Goal: Transaction & Acquisition: Purchase product/service

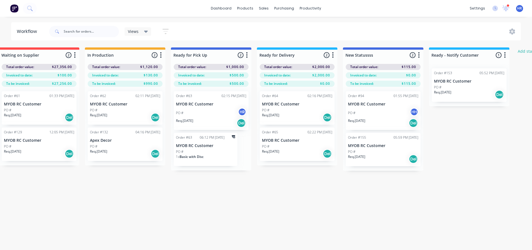
scroll to position [0, 237]
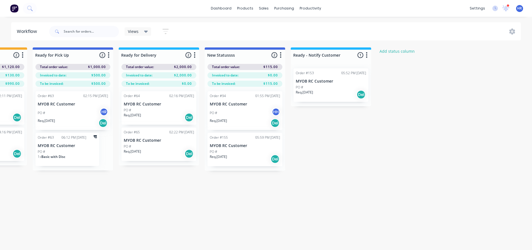
click at [450, 171] on div "Submitted 95 Status colour #273444 hex #273444 Save Cancel Summaries Total orde…" at bounding box center [143, 157] width 769 height 221
click at [445, 163] on div "Submitted 95 Status colour #273444 hex #273444 Save Cancel Summaries Total orde…" at bounding box center [143, 157] width 769 height 221
click at [128, 9] on div "dashboard products sales purchasing productivity dashboard products Product Cat…" at bounding box center [266, 8] width 532 height 17
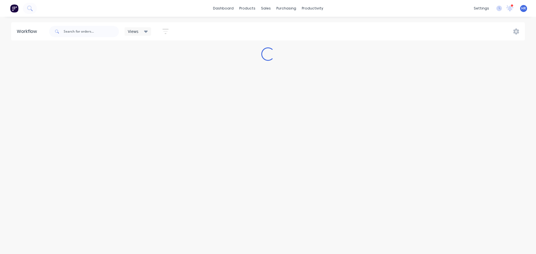
drag, startPoint x: 370, startPoint y: 124, endPoint x: 402, endPoint y: 121, distance: 32.0
click at [402, 121] on div "Workflow Views Save new view None (Default) edit Hide Card edit RPU edit Show -…" at bounding box center [268, 132] width 536 height 221
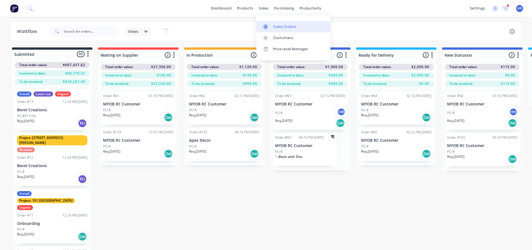
click at [277, 27] on div "Sales Orders" at bounding box center [284, 26] width 23 height 5
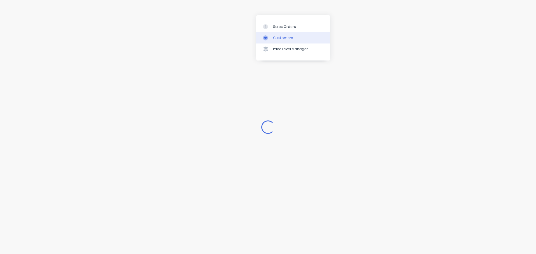
click at [279, 39] on div "Customers" at bounding box center [283, 37] width 20 height 5
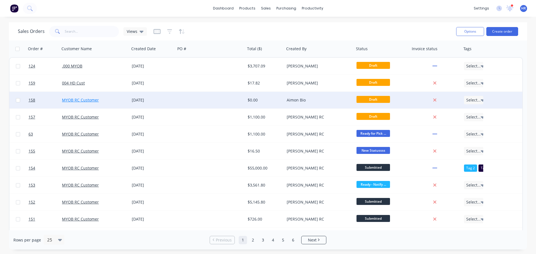
click at [80, 100] on link "MYOB RC Customer" at bounding box center [80, 99] width 37 height 5
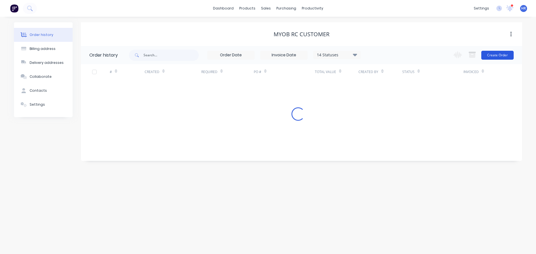
click at [502, 54] on button "Create Order" at bounding box center [497, 55] width 32 height 9
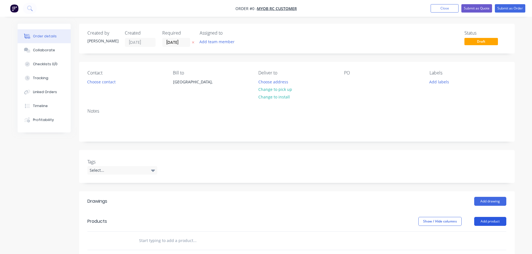
drag, startPoint x: 496, startPoint y: 221, endPoint x: 492, endPoint y: 221, distance: 4.5
click at [497, 221] on button "Add product" at bounding box center [490, 221] width 32 height 9
click at [475, 233] on div "Product catalogue" at bounding box center [479, 236] width 43 height 8
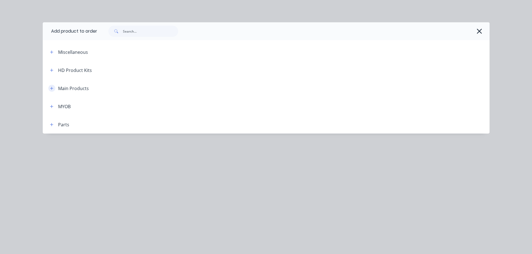
click at [55, 88] on button "button" at bounding box center [51, 88] width 7 height 7
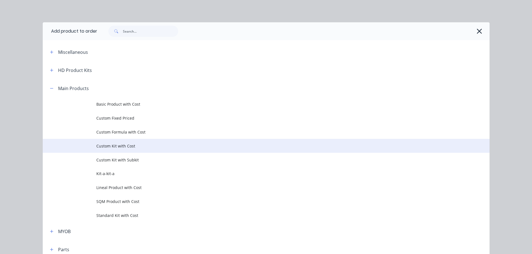
click at [127, 145] on span "Custom Kit with Cost" at bounding box center [253, 146] width 314 height 6
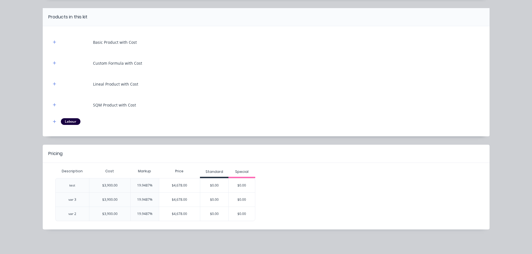
scroll to position [56, 0]
click at [171, 185] on div "$4,678.00" at bounding box center [179, 186] width 41 height 14
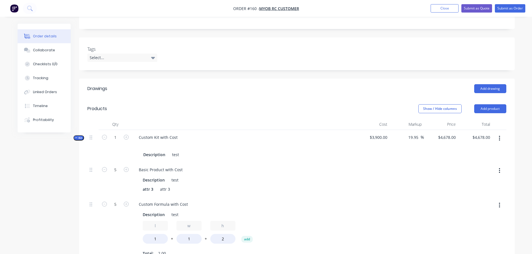
scroll to position [167, 0]
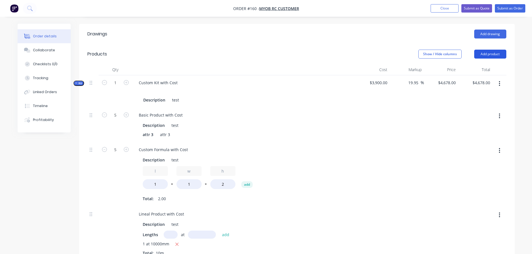
click at [499, 56] on button "Add product" at bounding box center [490, 54] width 32 height 9
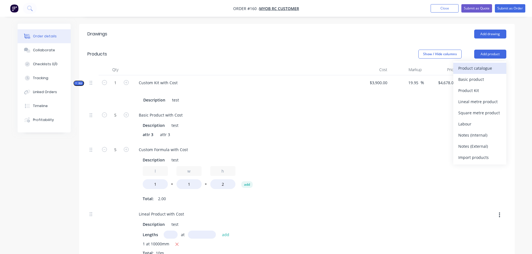
click at [482, 70] on div "Product catalogue" at bounding box center [479, 68] width 43 height 8
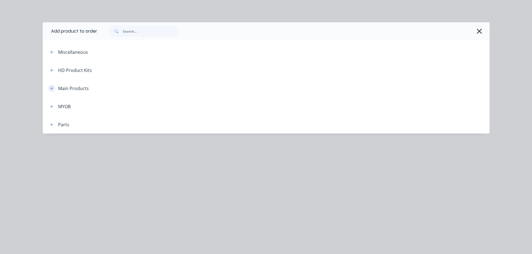
click at [50, 86] on button "button" at bounding box center [51, 88] width 7 height 7
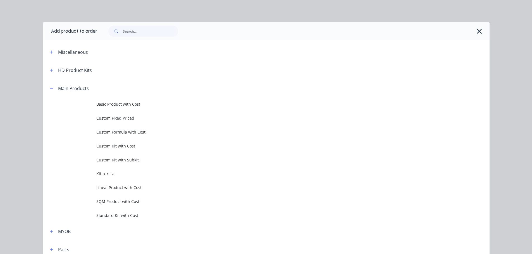
click at [147, 118] on span "Custom Fixed Priced" at bounding box center [253, 118] width 314 height 6
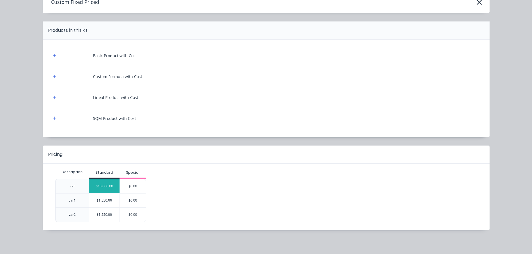
scroll to position [32, 0]
click at [106, 185] on div "$10,000.00" at bounding box center [104, 186] width 30 height 14
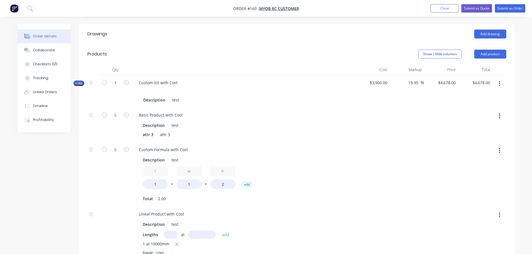
drag, startPoint x: 492, startPoint y: 55, endPoint x: 488, endPoint y: 59, distance: 5.3
click at [492, 55] on button "Add product" at bounding box center [490, 54] width 32 height 9
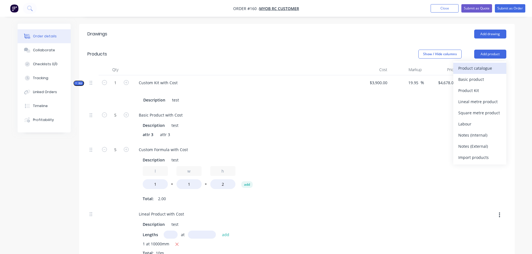
click at [477, 68] on div "Product catalogue" at bounding box center [479, 68] width 43 height 8
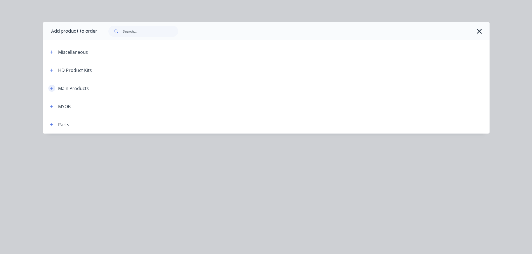
click at [54, 86] on button "button" at bounding box center [51, 88] width 7 height 7
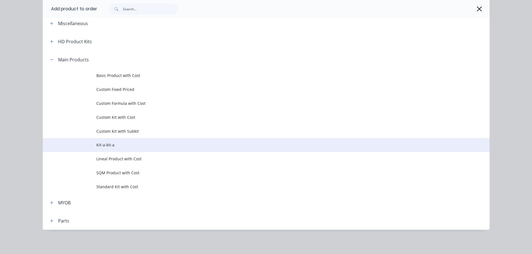
scroll to position [29, 0]
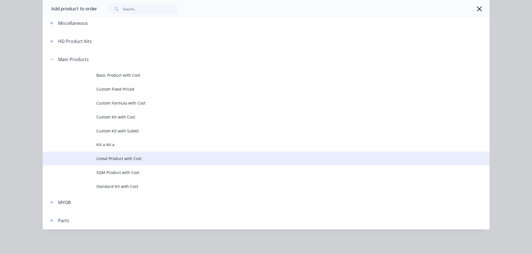
click at [114, 159] on span "Lineal Product with Cost" at bounding box center [253, 159] width 314 height 6
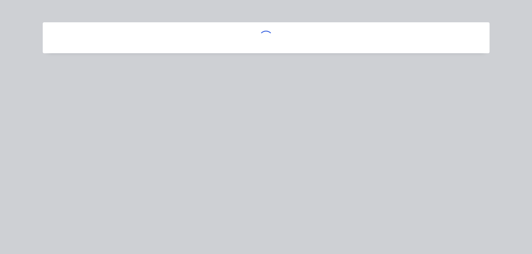
scroll to position [0, 0]
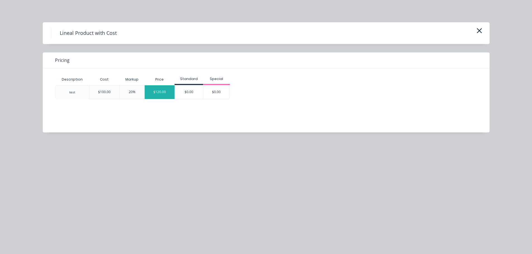
click at [158, 94] on div "$120.00" at bounding box center [160, 92] width 30 height 14
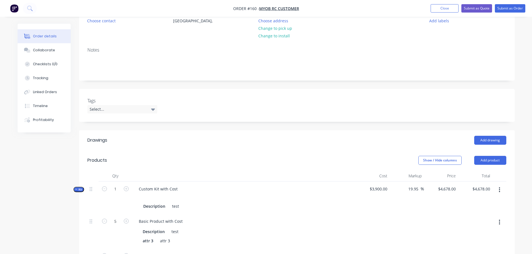
scroll to position [112, 0]
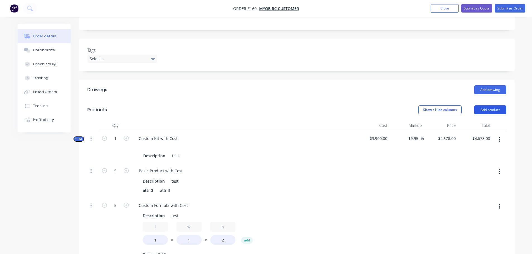
click at [497, 111] on button "Add product" at bounding box center [490, 110] width 32 height 9
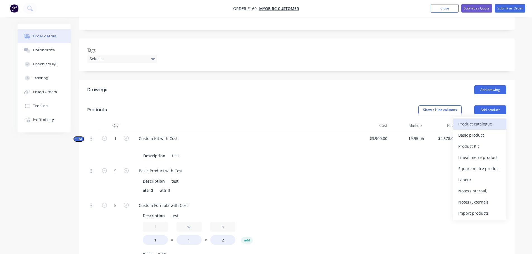
click at [471, 125] on div "Product catalogue" at bounding box center [479, 124] width 43 height 8
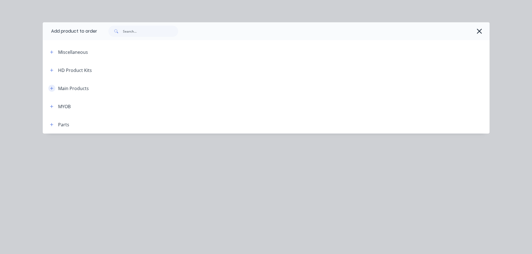
click at [54, 89] on button "button" at bounding box center [51, 88] width 7 height 7
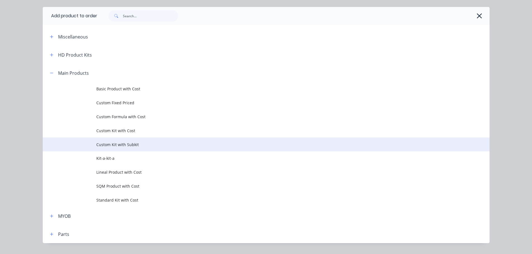
scroll to position [29, 0]
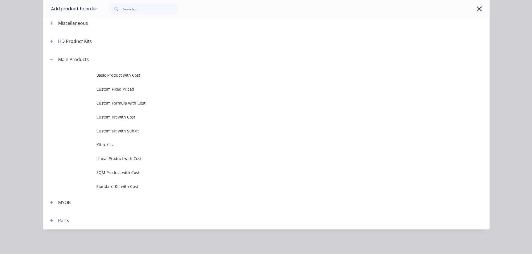
click at [136, 174] on span "SQM Product with Cost" at bounding box center [253, 173] width 314 height 6
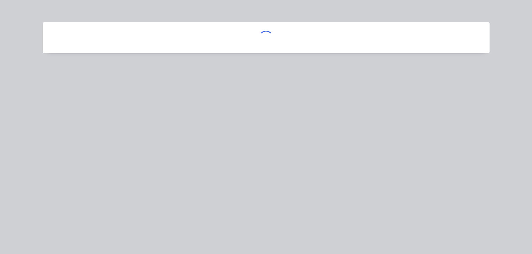
scroll to position [0, 0]
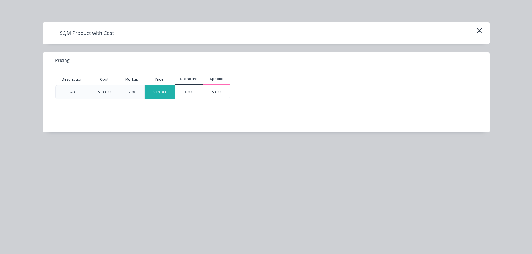
click at [152, 93] on div "$120.00" at bounding box center [160, 92] width 30 height 14
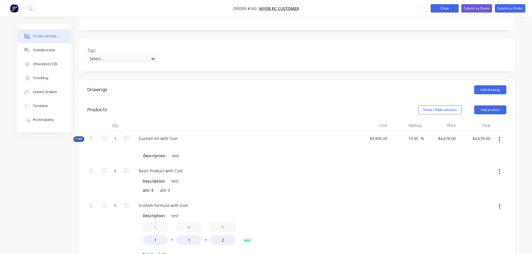
click at [437, 8] on button "Close" at bounding box center [444, 8] width 28 height 8
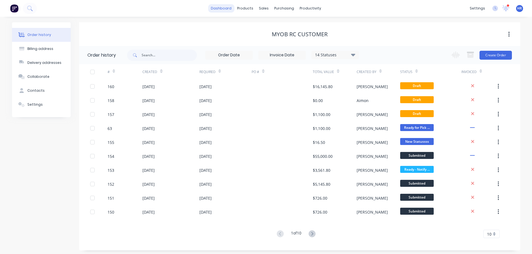
click at [218, 6] on link "dashboard" at bounding box center [221, 8] width 26 height 8
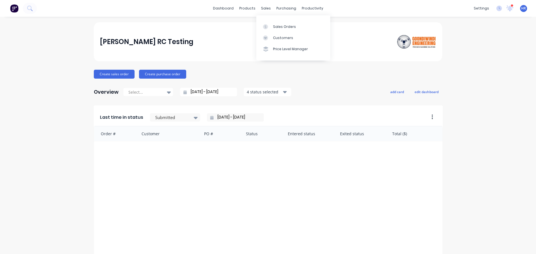
click at [350, 35] on div "[PERSON_NAME] RC Testing" at bounding box center [268, 42] width 336 height 20
click at [293, 27] on div "Sales Orders" at bounding box center [284, 26] width 23 height 5
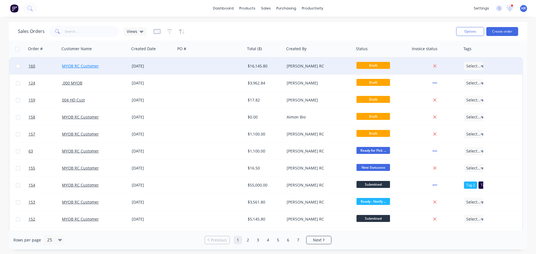
click at [82, 64] on link "MYOB RC Customer" at bounding box center [80, 65] width 37 height 5
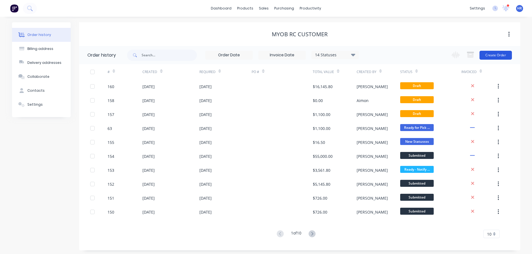
click at [510, 57] on button "Create Order" at bounding box center [495, 55] width 32 height 9
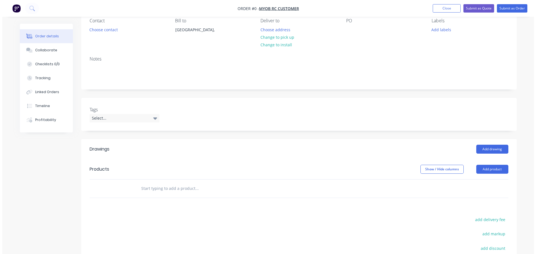
scroll to position [112, 0]
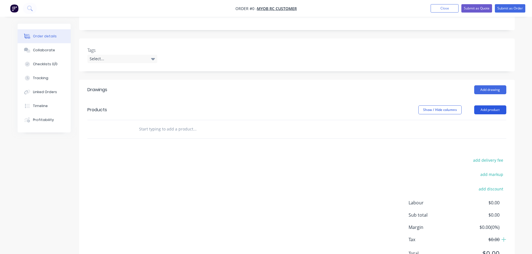
click at [489, 107] on button "Add product" at bounding box center [490, 110] width 32 height 9
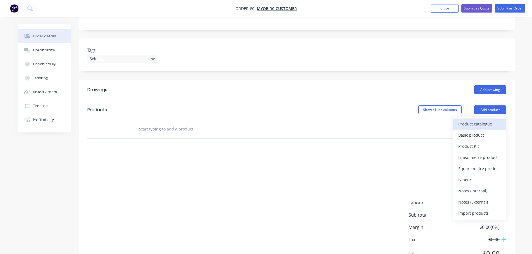
click at [474, 129] on button "Product catalogue" at bounding box center [479, 124] width 53 height 11
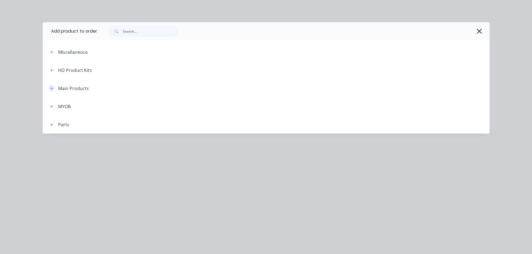
click at [51, 88] on icon "button" at bounding box center [51, 89] width 3 height 4
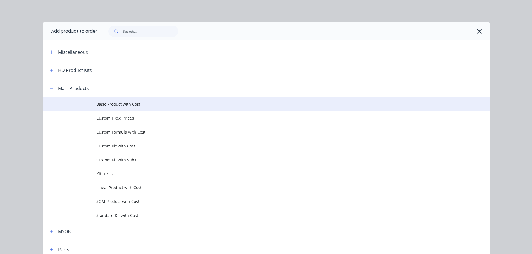
click at [163, 107] on span "Basic Product with Cost" at bounding box center [253, 104] width 314 height 6
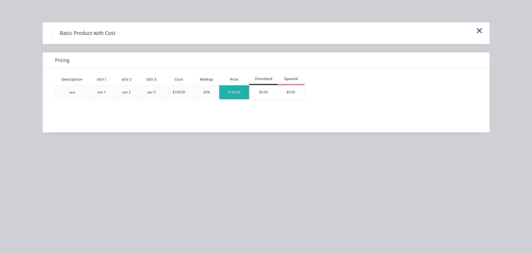
click at [241, 93] on div "$120.00" at bounding box center [234, 92] width 30 height 14
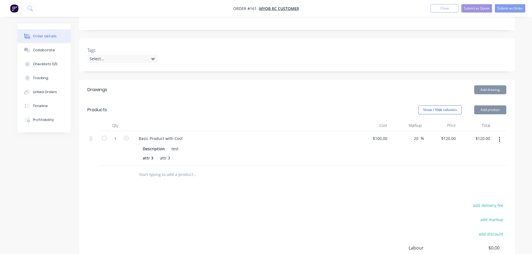
click at [497, 111] on button "Add product" at bounding box center [490, 110] width 32 height 9
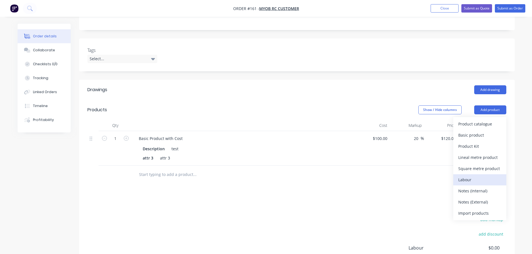
click at [476, 176] on div "Labour" at bounding box center [479, 180] width 43 height 8
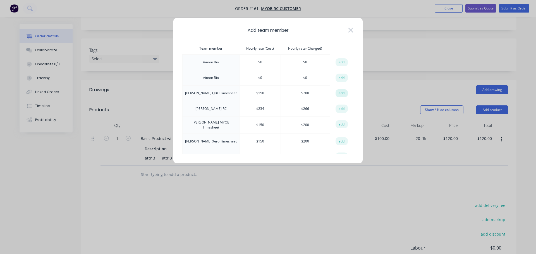
click at [340, 92] on button "add" at bounding box center [342, 93] width 12 height 8
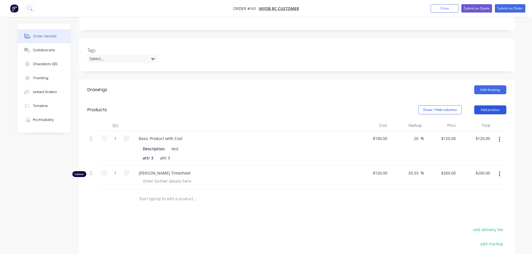
click at [495, 111] on button "Add product" at bounding box center [490, 110] width 32 height 9
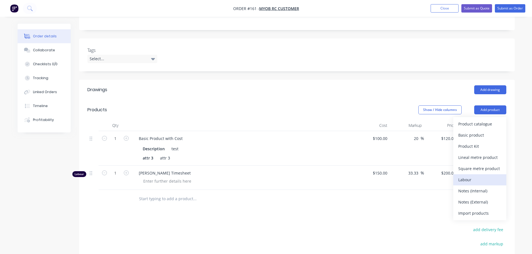
click at [474, 178] on div "Labour" at bounding box center [479, 180] width 43 height 8
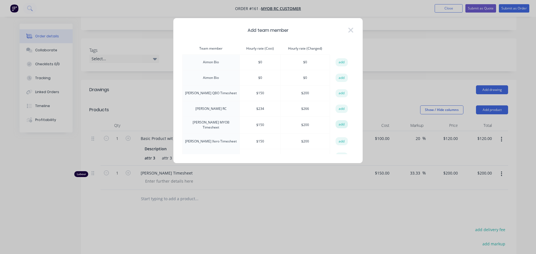
click at [338, 123] on button "add" at bounding box center [342, 124] width 12 height 8
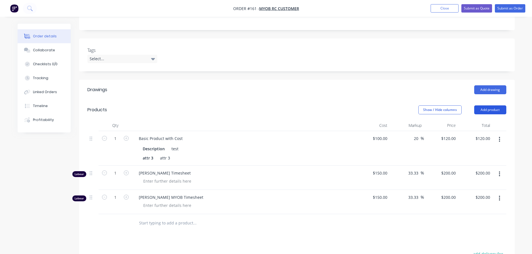
click at [492, 111] on button "Add product" at bounding box center [490, 110] width 32 height 9
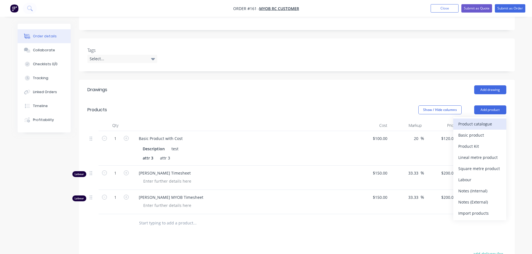
click at [480, 122] on div "Product catalogue" at bounding box center [479, 124] width 43 height 8
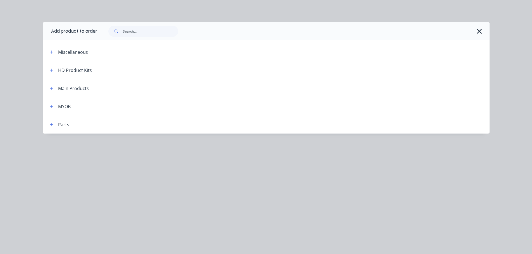
click at [472, 33] on div at bounding box center [290, 31] width 387 height 11
click at [474, 33] on div at bounding box center [290, 31] width 387 height 11
click at [480, 30] on icon "button" at bounding box center [479, 31] width 6 height 8
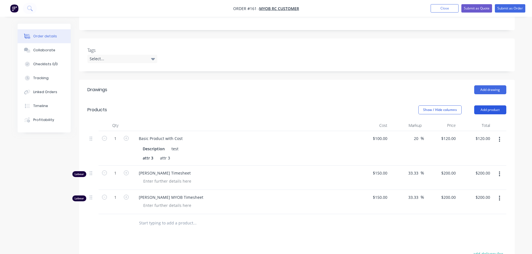
click at [497, 112] on button "Add product" at bounding box center [490, 110] width 32 height 9
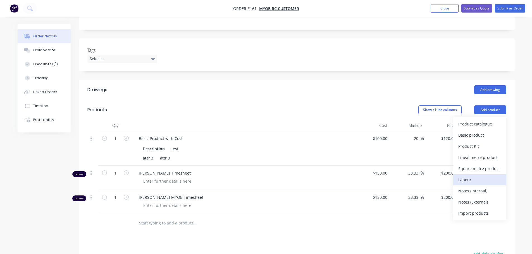
click at [475, 181] on div "Labour" at bounding box center [479, 180] width 43 height 8
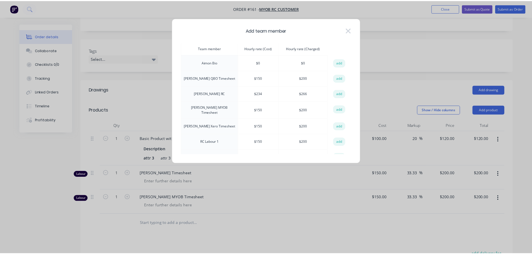
scroll to position [28, 0]
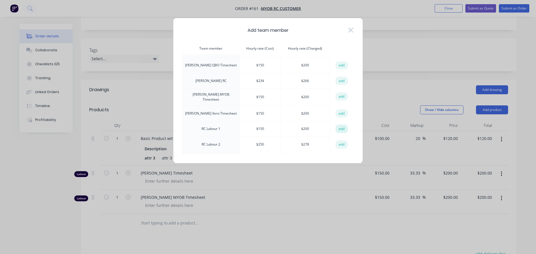
click at [339, 128] on button "add" at bounding box center [342, 129] width 12 height 8
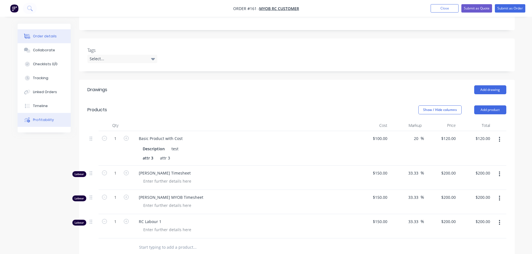
click at [52, 122] on button "Profitability" at bounding box center [44, 120] width 53 height 14
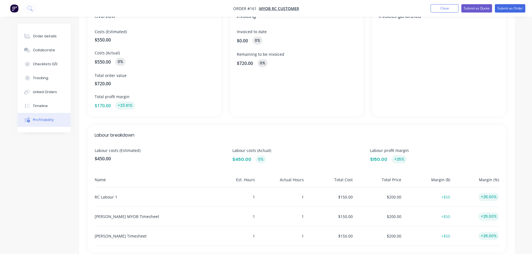
scroll to position [112, 0]
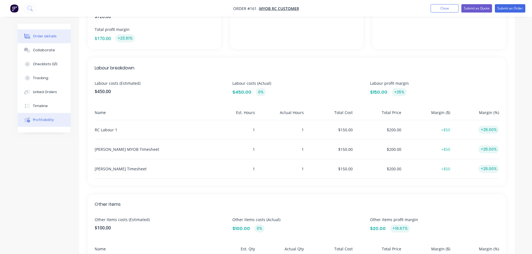
click at [48, 36] on div "Order details" at bounding box center [45, 36] width 24 height 5
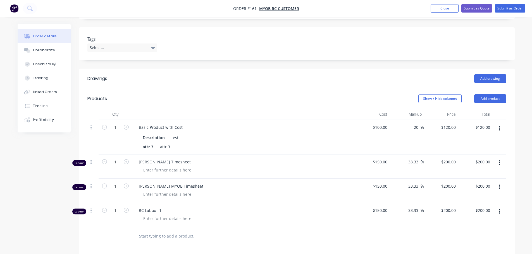
scroll to position [28, 0]
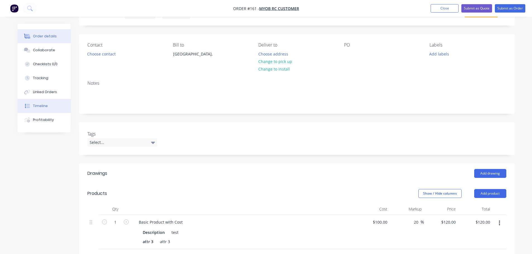
click at [54, 110] on button "Timeline" at bounding box center [44, 106] width 53 height 14
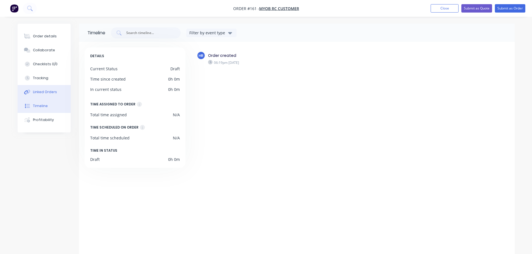
click at [56, 93] on button "Linked Orders" at bounding box center [44, 92] width 53 height 14
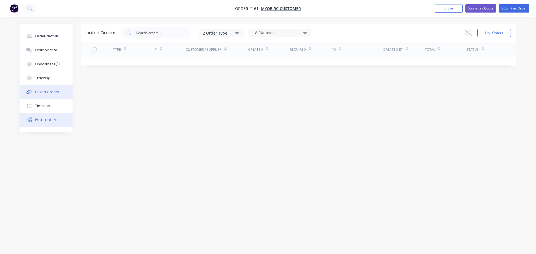
click at [42, 119] on div "Profitability" at bounding box center [45, 120] width 21 height 5
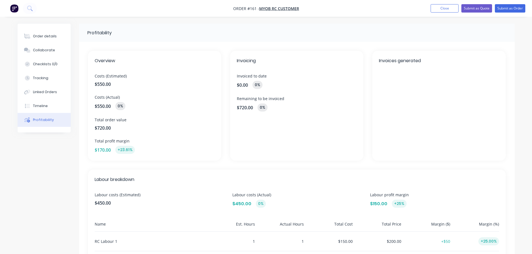
drag, startPoint x: 35, startPoint y: 32, endPoint x: 73, endPoint y: 30, distance: 38.5
click at [35, 32] on button "Order details" at bounding box center [44, 36] width 53 height 14
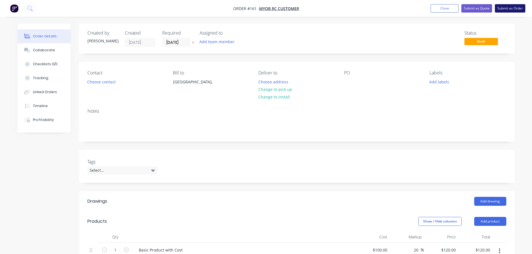
click at [512, 4] on button "Submit as Order" at bounding box center [510, 8] width 30 height 8
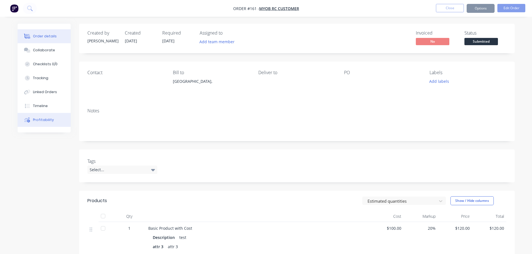
click at [47, 121] on div "Profitability" at bounding box center [43, 120] width 21 height 5
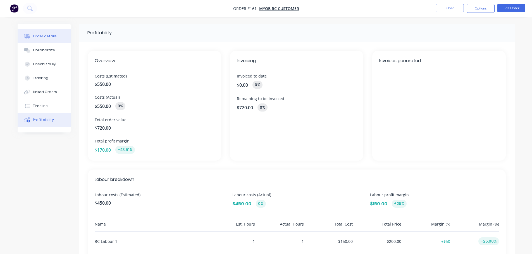
click at [44, 35] on div "Order details" at bounding box center [45, 36] width 24 height 5
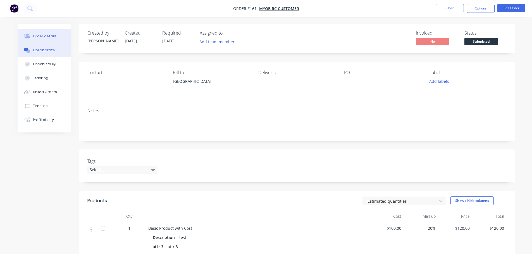
click at [42, 51] on div "Collaborate" at bounding box center [44, 50] width 22 height 5
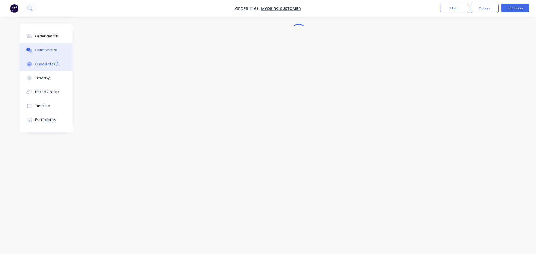
click at [44, 65] on div "Checklists 0/0" at bounding box center [47, 64] width 25 height 5
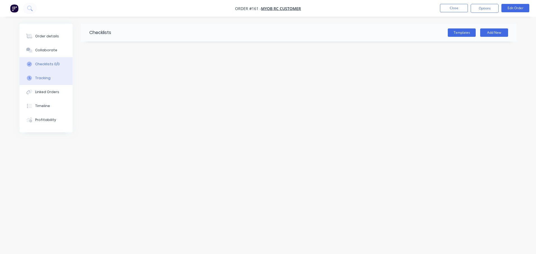
click at [52, 77] on button "Tracking" at bounding box center [46, 78] width 53 height 14
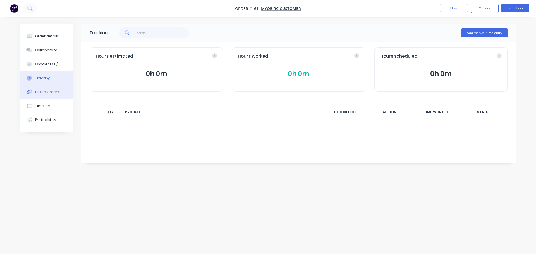
drag, startPoint x: 49, startPoint y: 88, endPoint x: 46, endPoint y: 94, distance: 6.4
click at [50, 88] on button "Linked Orders" at bounding box center [46, 92] width 53 height 14
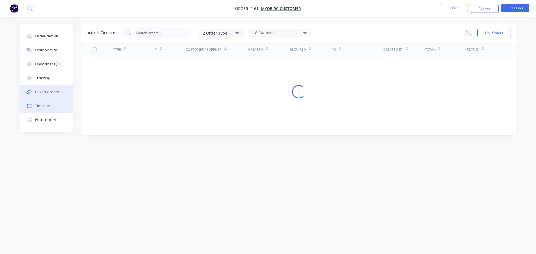
click at [40, 106] on div "Timeline" at bounding box center [42, 106] width 15 height 5
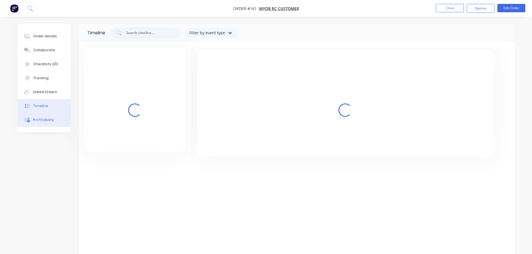
click at [39, 119] on div "Profitability" at bounding box center [43, 120] width 21 height 5
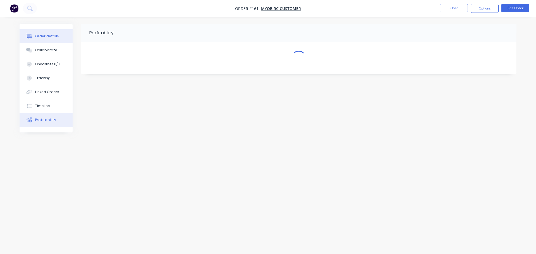
click at [48, 34] on div "Order details" at bounding box center [47, 36] width 24 height 5
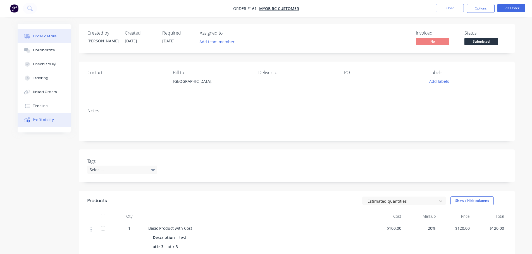
click at [46, 123] on button "Profitability" at bounding box center [44, 120] width 53 height 14
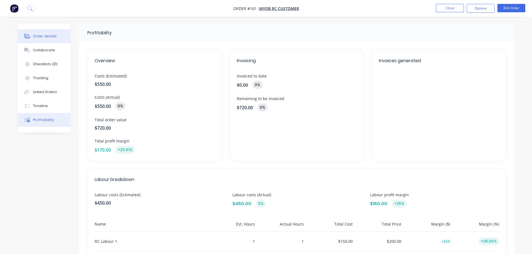
click at [52, 37] on div "Order details" at bounding box center [45, 36] width 24 height 5
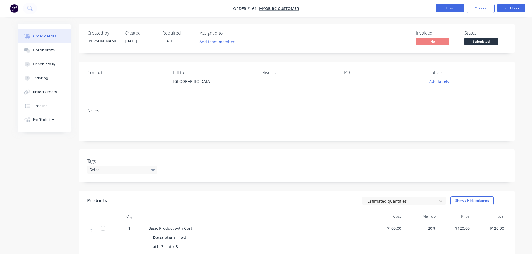
click at [450, 10] on button "Close" at bounding box center [450, 8] width 28 height 8
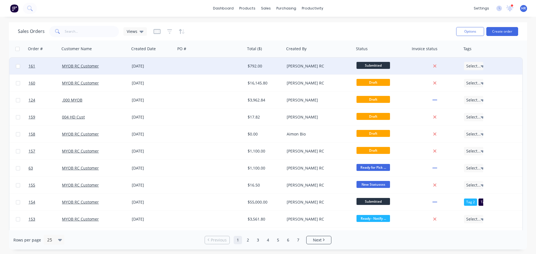
click at [141, 64] on div "23 Sep 2025" at bounding box center [153, 66] width 42 height 6
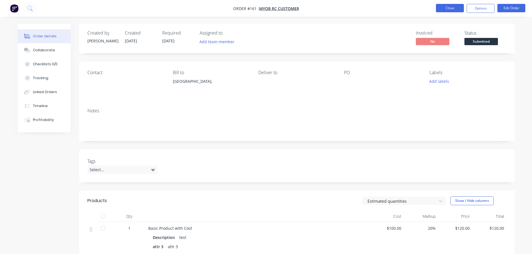
click at [456, 9] on button "Close" at bounding box center [450, 8] width 28 height 8
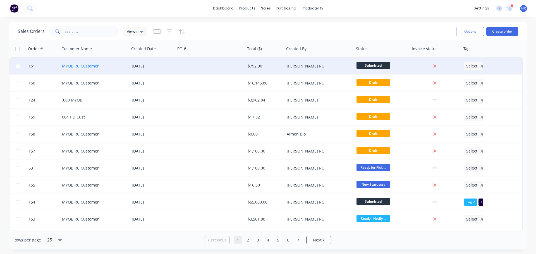
click at [86, 67] on link "MYOB RC Customer" at bounding box center [80, 65] width 37 height 5
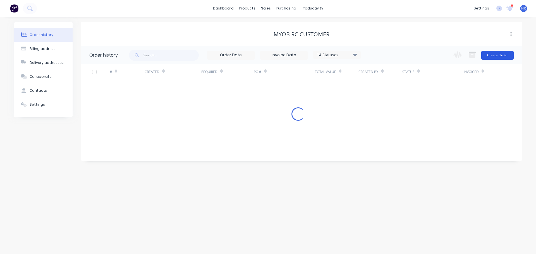
click at [500, 56] on button "Create Order" at bounding box center [497, 55] width 32 height 9
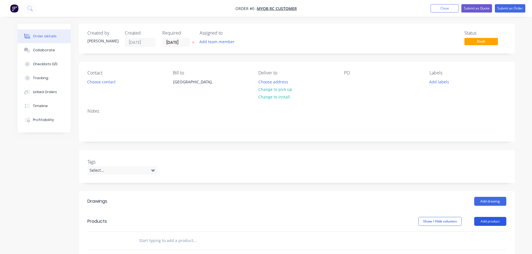
click at [485, 224] on button "Add product" at bounding box center [490, 221] width 32 height 9
click at [472, 233] on div "Product catalogue" at bounding box center [479, 236] width 43 height 8
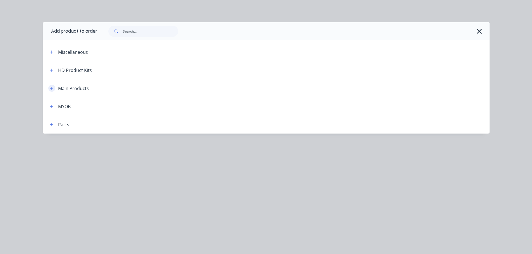
click at [52, 88] on icon "button" at bounding box center [51, 89] width 3 height 4
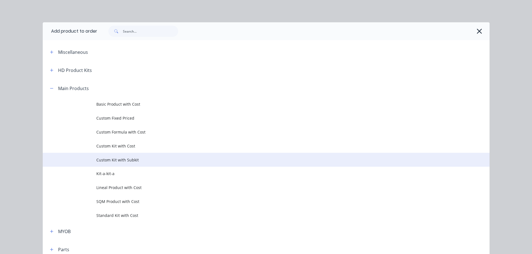
click at [133, 163] on span "Custom Kit with Subkit" at bounding box center [253, 160] width 314 height 6
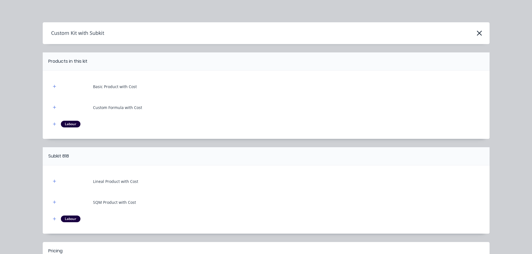
scroll to position [69, 0]
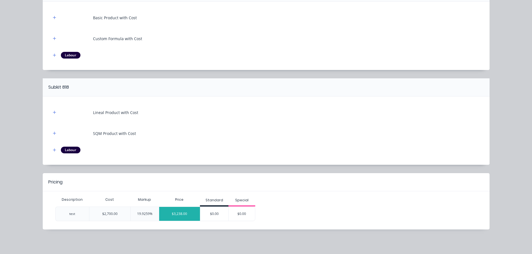
click at [186, 212] on div "$3,238.00" at bounding box center [179, 214] width 41 height 14
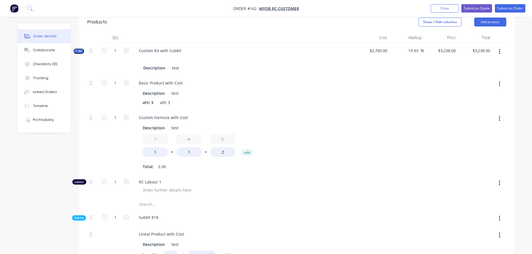
scroll to position [223, 0]
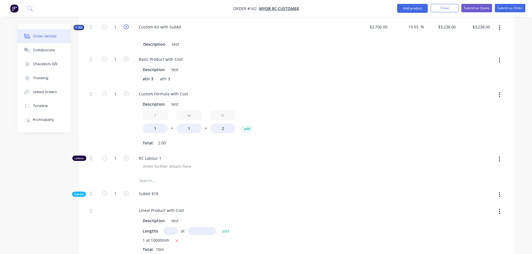
click at [128, 28] on icon "button" at bounding box center [126, 26] width 5 height 5
type input "2"
type input "$2,038.7407"
type input "$4,077.48"
type input "2"
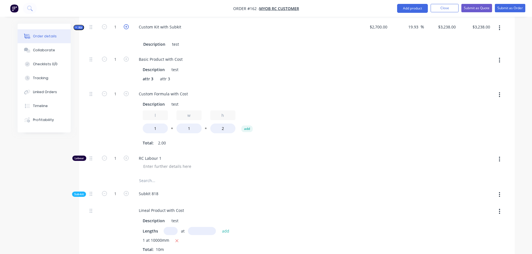
type input "2"
click at [128, 28] on icon "button" at bounding box center [126, 26] width 5 height 5
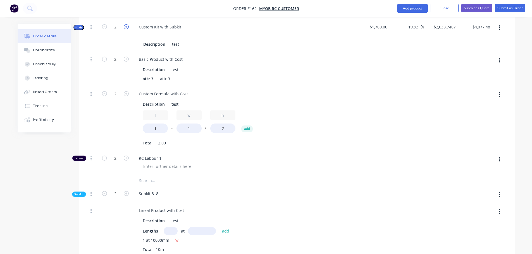
type input "3"
type input "$1,638.9877"
type input "$4,916.96"
type input "3"
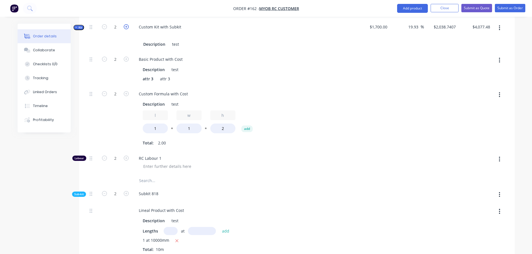
type input "3"
click at [128, 28] on icon "button" at bounding box center [126, 26] width 5 height 5
type input "4"
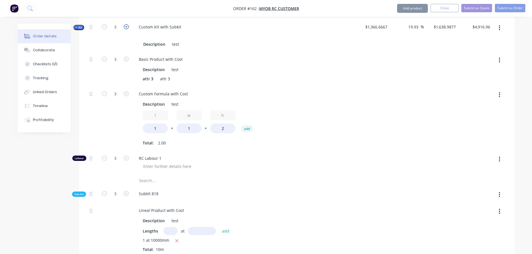
type input "$1,439.1111"
type input "$5,756.44"
type input "4"
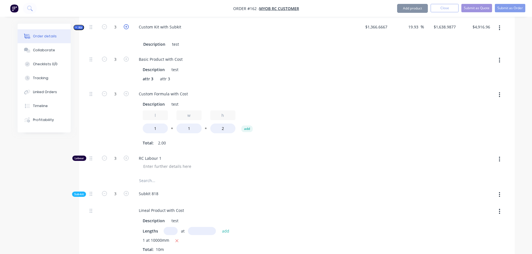
type input "4"
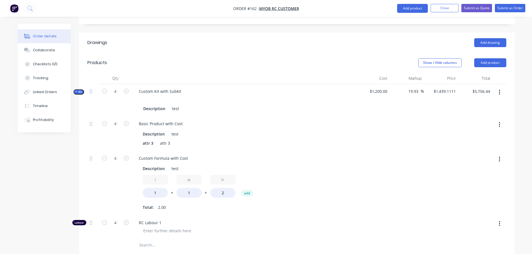
scroll to position [84, 0]
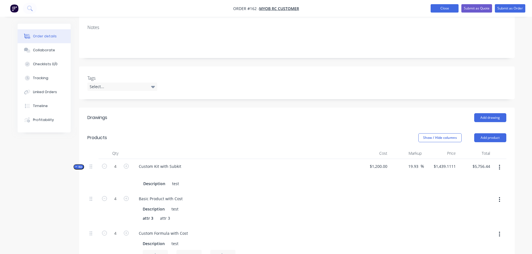
click at [452, 5] on button "Close" at bounding box center [444, 8] width 28 height 8
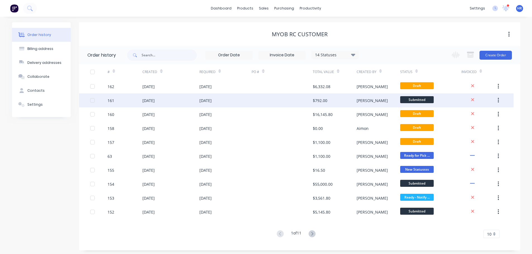
click at [246, 100] on div "23 Sep 2025" at bounding box center [225, 101] width 52 height 14
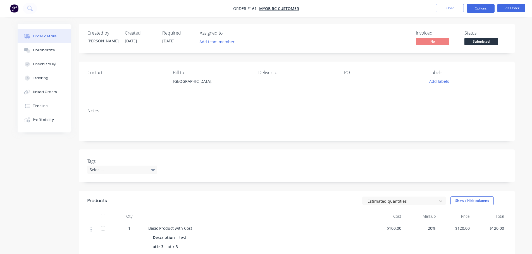
click at [481, 8] on button "Options" at bounding box center [480, 8] width 28 height 9
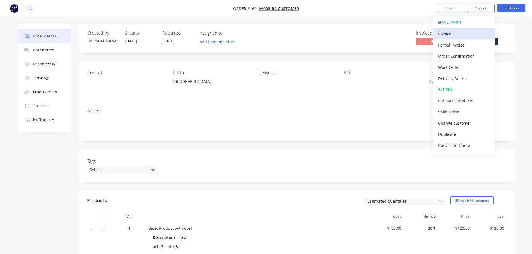
click at [466, 34] on div "Invoice" at bounding box center [463, 34] width 51 height 8
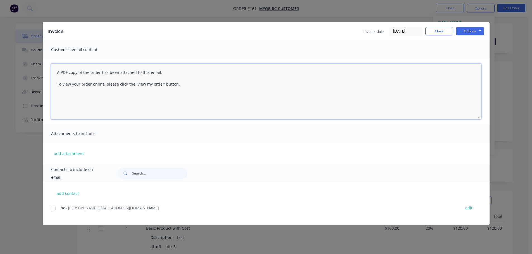
click at [207, 100] on textarea "A PDF copy of the order has been attached to this email. To view your order onl…" at bounding box center [266, 92] width 430 height 56
type textarea "123123123"
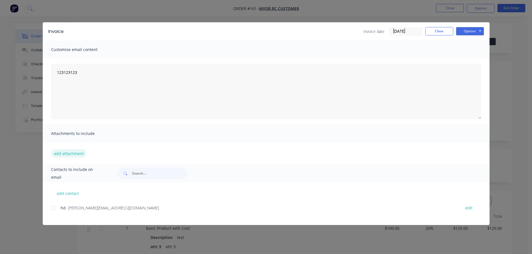
click at [67, 152] on button "add attachment" at bounding box center [68, 153] width 35 height 8
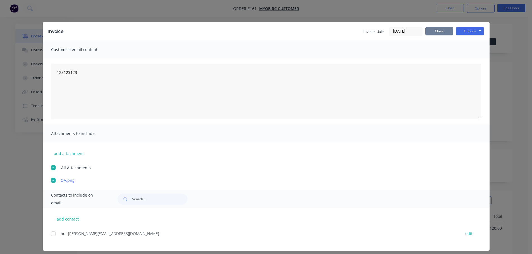
click at [445, 35] on button "Close" at bounding box center [439, 31] width 28 height 8
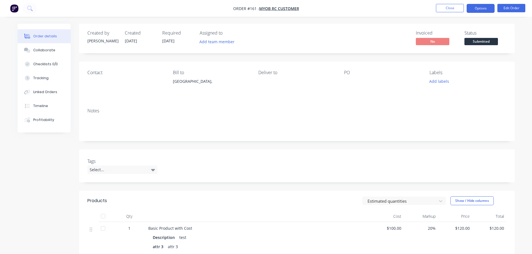
click at [478, 8] on button "Options" at bounding box center [480, 8] width 28 height 9
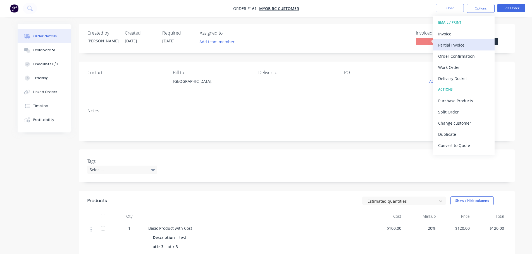
click at [459, 45] on div "Partial Invoice" at bounding box center [463, 45] width 51 height 8
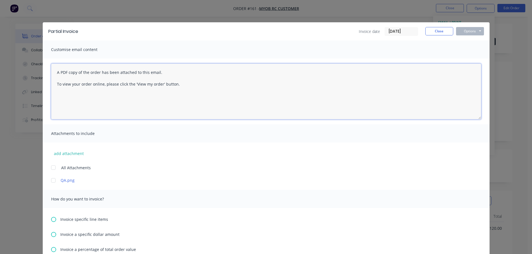
click at [181, 92] on textarea "A PDF copy of the order has been attached to this email. To view your order onl…" at bounding box center [266, 92] width 430 height 56
type textarea "123123123123"
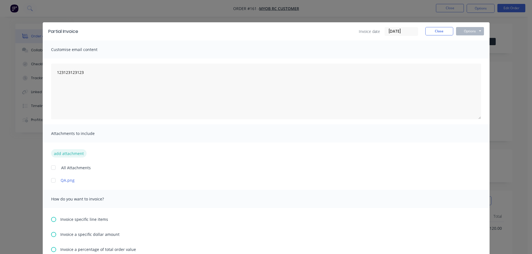
click at [79, 155] on button "add attachment" at bounding box center [68, 153] width 35 height 8
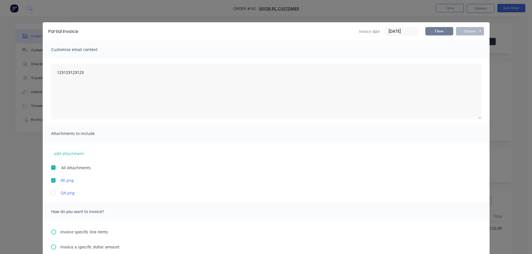
click at [442, 28] on button "Close" at bounding box center [439, 31] width 28 height 8
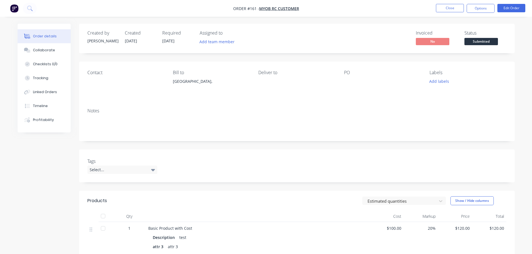
click at [442, 3] on nav "Order #161 - MYOB RC Customer Close Options Edit Order" at bounding box center [266, 8] width 532 height 17
click at [447, 7] on button "Close" at bounding box center [450, 8] width 28 height 8
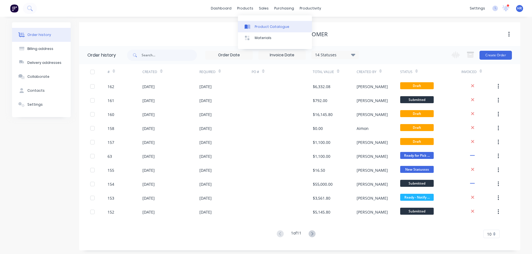
click at [265, 27] on div "Product Catalogue" at bounding box center [272, 26] width 35 height 5
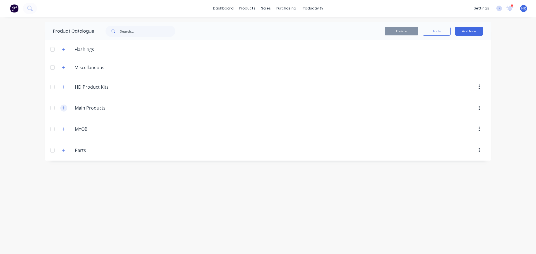
click at [63, 106] on button "button" at bounding box center [63, 108] width 7 height 7
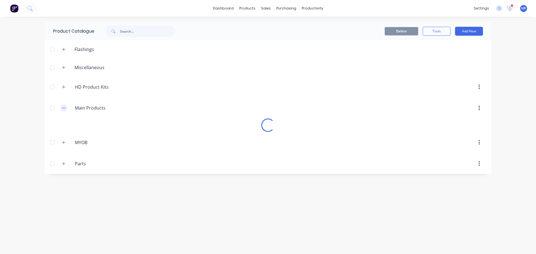
click at [63, 106] on icon "button" at bounding box center [63, 108] width 3 height 4
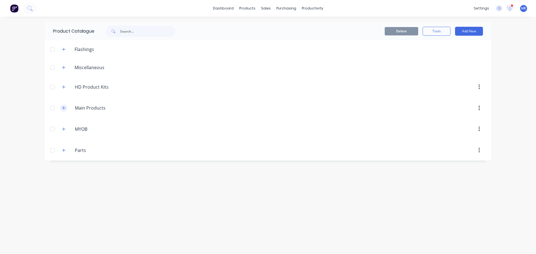
click at [63, 106] on icon "button" at bounding box center [63, 108] width 3 height 4
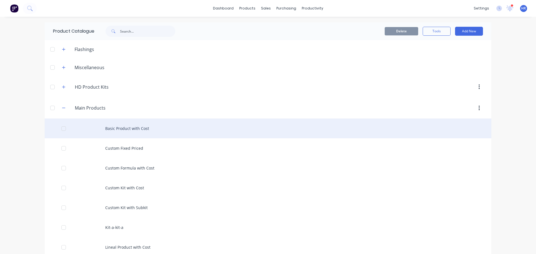
click at [128, 130] on div "Basic Product with Cost" at bounding box center [268, 129] width 447 height 20
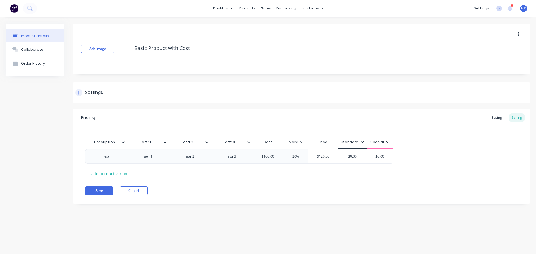
click at [79, 90] on div at bounding box center [78, 92] width 7 height 7
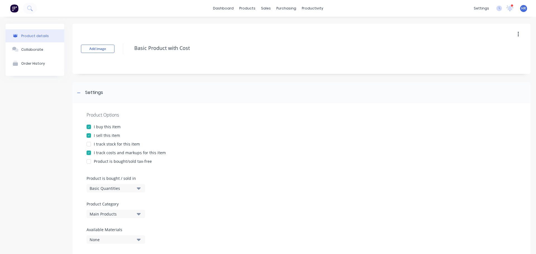
click at [89, 147] on div at bounding box center [88, 144] width 11 height 11
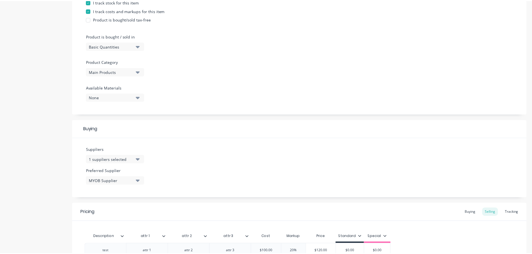
scroll to position [195, 0]
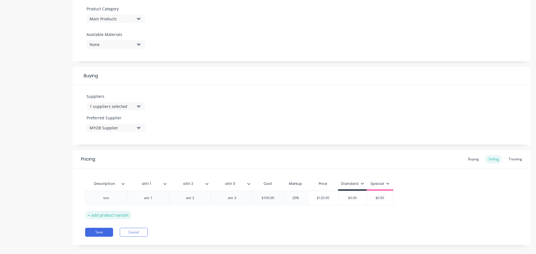
click at [108, 219] on div "+ add product variant" at bounding box center [108, 215] width 46 height 9
type textarea "x"
click at [514, 159] on div "Tracking" at bounding box center [515, 159] width 19 height 8
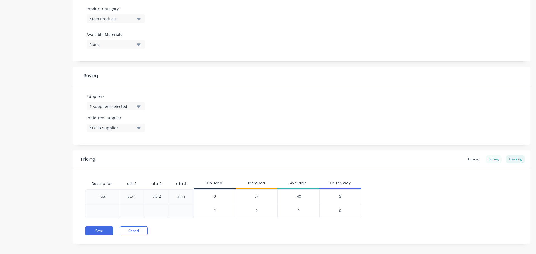
click at [492, 159] on div "Selling" at bounding box center [494, 159] width 16 height 8
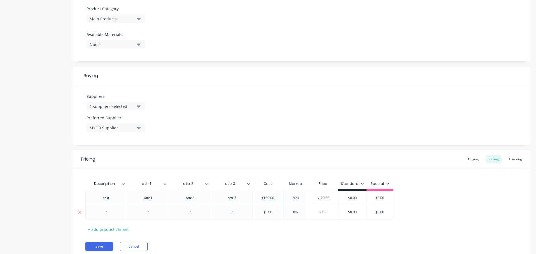
click at [115, 217] on div at bounding box center [106, 212] width 42 height 15
click at [102, 212] on div at bounding box center [106, 212] width 28 height 7
type textarea "x"
click at [151, 212] on div at bounding box center [148, 212] width 28 height 7
click at [201, 216] on div at bounding box center [190, 212] width 42 height 15
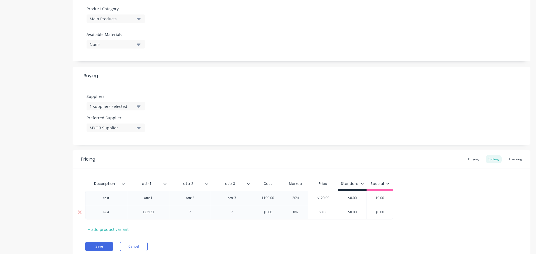
type textarea "x"
click at [241, 214] on div at bounding box center [232, 212] width 28 height 7
type textarea "x"
click at [193, 214] on div at bounding box center [190, 212] width 28 height 7
type textarea "x"
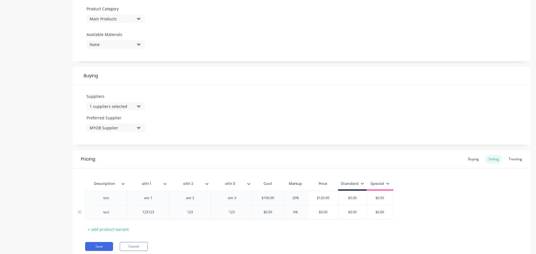
type input "$0.00"
click at [268, 213] on input "$0.00" at bounding box center [268, 212] width 30 height 5
click at [266, 213] on input "$0.00" at bounding box center [268, 212] width 30 height 5
type textarea "x"
type input "$10.00"
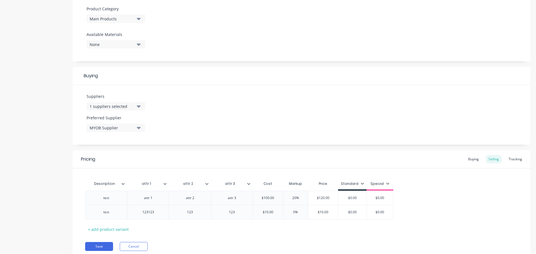
type textarea "x"
type input "$100.00"
type textarea "x"
type input "$1000.00"
click at [276, 235] on div "Pricing Buying Selling Tracking Description attr 1 attr 2 attr 3 Cost Markup Pr…" at bounding box center [302, 204] width 458 height 109
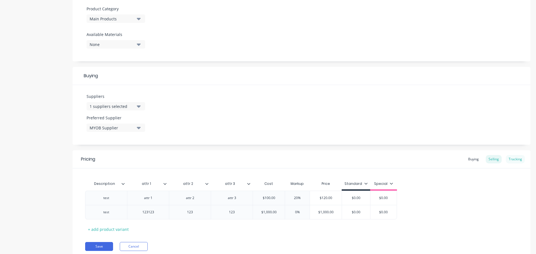
click at [517, 159] on div "Tracking" at bounding box center [515, 159] width 19 height 8
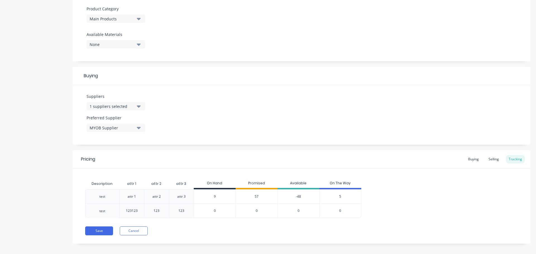
click at [217, 212] on input "0" at bounding box center [215, 211] width 42 height 5
type input "01"
type textarea "x"
type input "0"
type textarea "x"
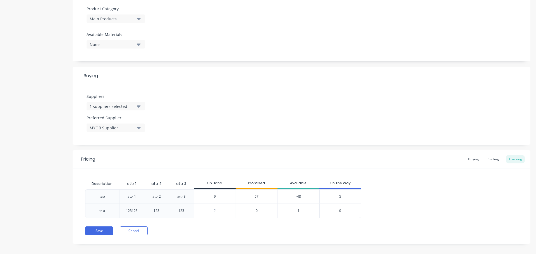
type input "1"
type textarea "x"
type input "100"
type textarea "x"
type input "1000"
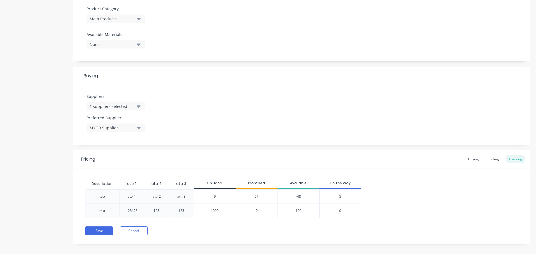
type textarea "x"
type input "1000"
click at [239, 218] on div "Pricing Buying Selling Tracking Description attr 1 attr 2 attr 3 On Hand Promis…" at bounding box center [302, 197] width 458 height 94
click at [107, 234] on button "Save" at bounding box center [99, 231] width 28 height 9
type textarea "x"
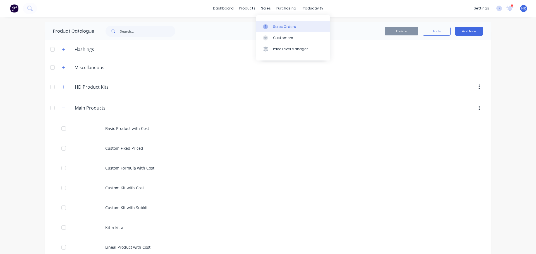
click at [285, 22] on link "Sales Orders" at bounding box center [293, 26] width 74 height 11
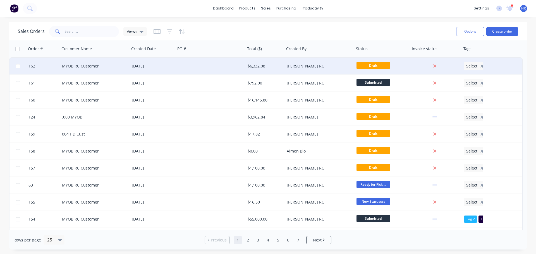
click at [101, 61] on div "MYOB RC Customer" at bounding box center [95, 66] width 70 height 17
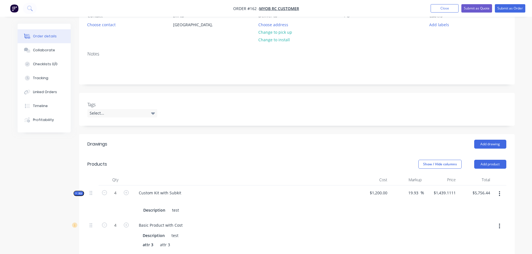
scroll to position [112, 0]
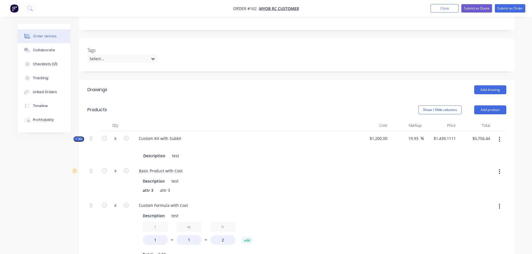
click at [502, 140] on button "button" at bounding box center [499, 140] width 13 height 10
click at [468, 197] on div "Delete" at bounding box center [479, 199] width 43 height 8
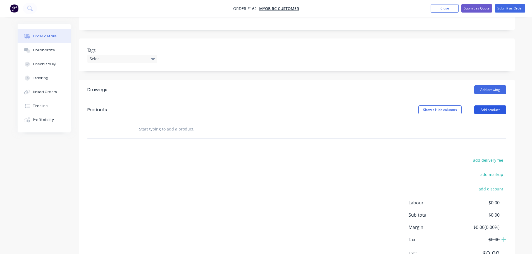
click at [490, 112] on button "Add product" at bounding box center [490, 110] width 32 height 9
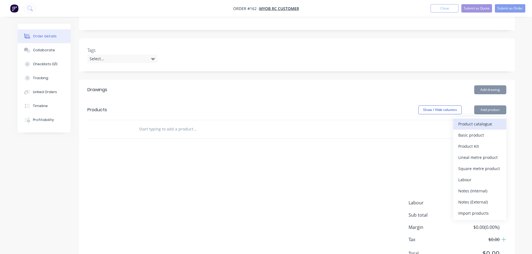
click at [476, 121] on div "Product catalogue" at bounding box center [479, 124] width 43 height 8
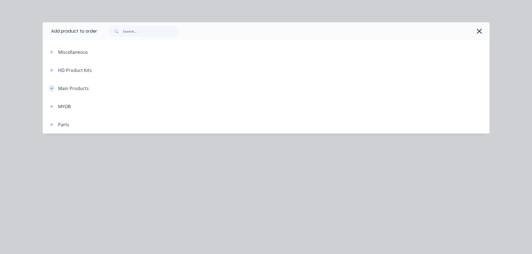
click at [53, 89] on icon "button" at bounding box center [51, 89] width 3 height 4
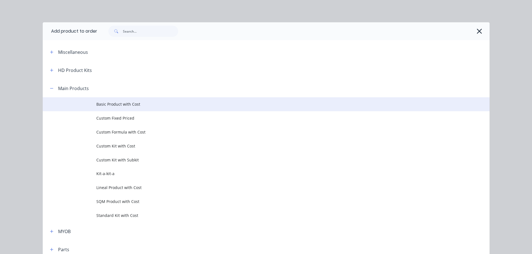
click at [150, 105] on span "Basic Product with Cost" at bounding box center [253, 104] width 314 height 6
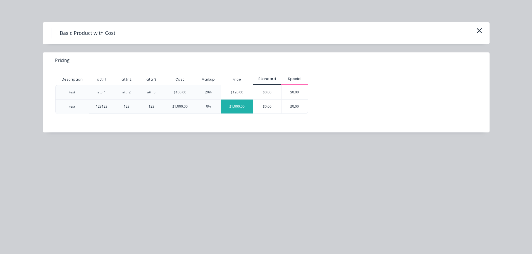
click at [232, 107] on div "$1,000.00" at bounding box center [237, 107] width 32 height 14
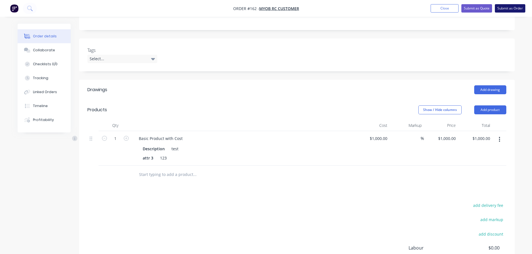
click at [509, 8] on button "Submit as Order" at bounding box center [510, 8] width 30 height 8
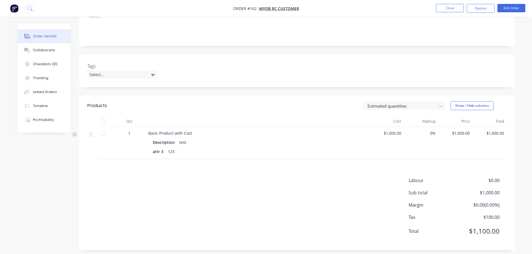
scroll to position [100, 0]
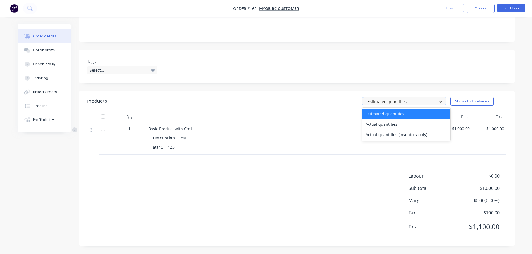
click at [422, 102] on div at bounding box center [400, 101] width 67 height 7
click at [389, 124] on div "Actual quantities" at bounding box center [406, 124] width 88 height 10
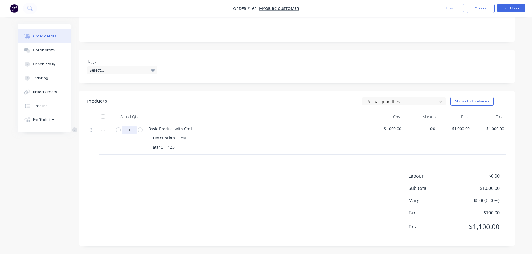
click at [131, 128] on input "1" at bounding box center [129, 130] width 15 height 8
type input "10"
click at [229, 175] on div "Labour $0.00 Sub total $1,000.00 Margin $-9,000.00 ( -900.00 %) Tax $100.00 Tot…" at bounding box center [296, 205] width 419 height 65
click at [450, 9] on button "Close" at bounding box center [450, 8] width 28 height 8
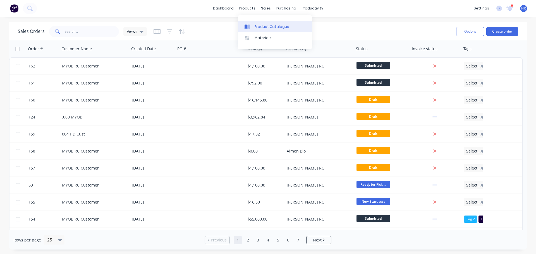
click at [258, 22] on link "Product Catalogue" at bounding box center [275, 26] width 74 height 11
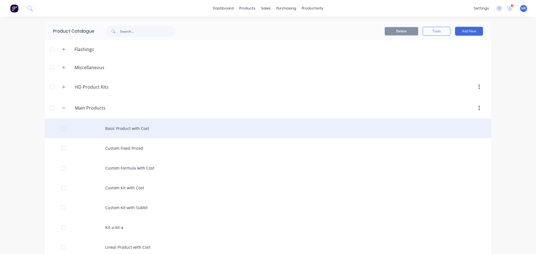
click at [132, 135] on div "Basic Product with Cost" at bounding box center [268, 129] width 447 height 20
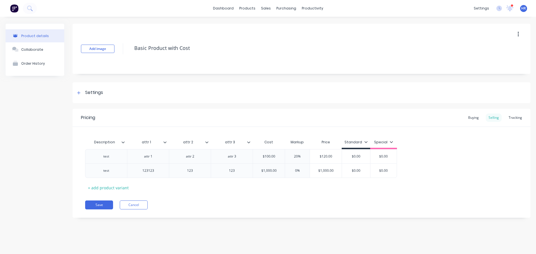
type textarea "x"
click at [512, 118] on div "Tracking" at bounding box center [515, 118] width 19 height 8
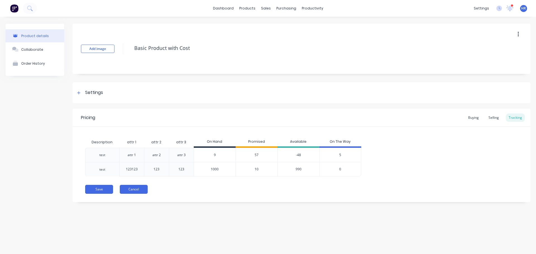
click at [140, 191] on button "Cancel" at bounding box center [134, 189] width 28 height 9
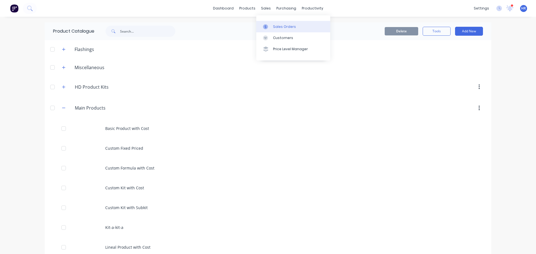
click at [284, 28] on div "Sales Orders" at bounding box center [284, 26] width 23 height 5
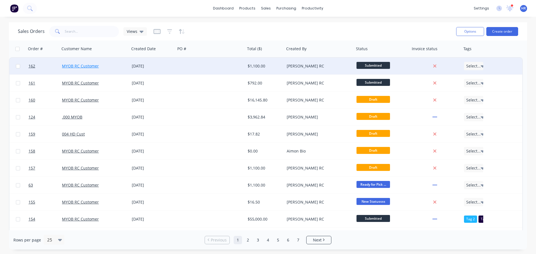
click at [90, 67] on link "MYOB RC Customer" at bounding box center [80, 65] width 37 height 5
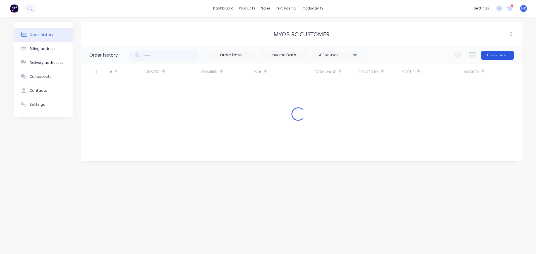
click at [504, 57] on button "Create Order" at bounding box center [497, 55] width 32 height 9
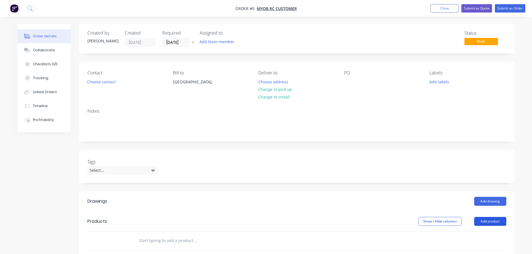
click at [487, 220] on button "Add product" at bounding box center [490, 221] width 32 height 9
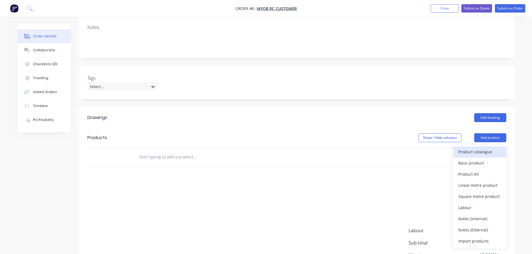
click at [487, 152] on div "Product catalogue" at bounding box center [479, 152] width 43 height 8
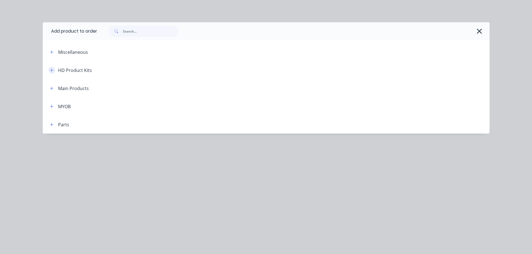
click at [54, 70] on button "button" at bounding box center [51, 70] width 7 height 7
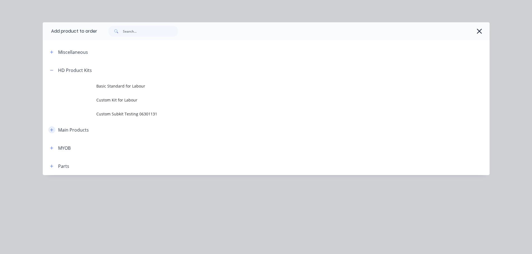
click at [54, 132] on button "button" at bounding box center [51, 129] width 7 height 7
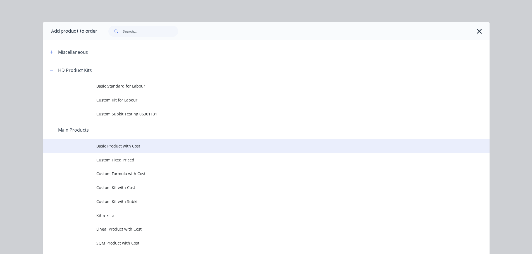
click at [126, 148] on span "Basic Product with Cost" at bounding box center [253, 146] width 314 height 6
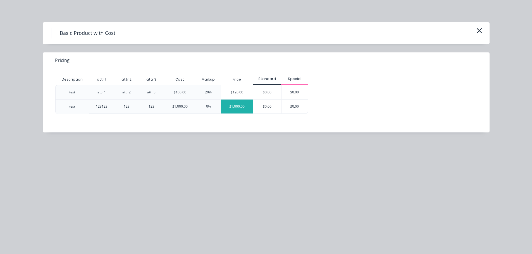
click at [245, 111] on div "$1,000.00" at bounding box center [237, 107] width 32 height 14
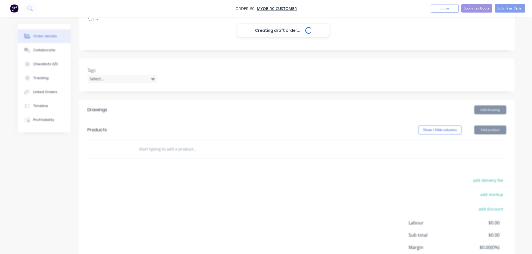
scroll to position [138, 0]
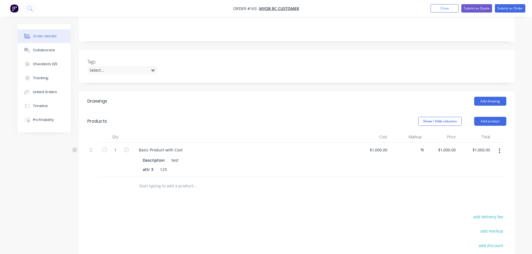
scroll to position [100, 0]
click at [508, 8] on button "Submit as Order" at bounding box center [510, 8] width 30 height 8
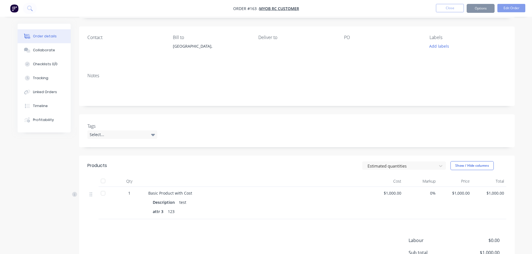
scroll to position [84, 0]
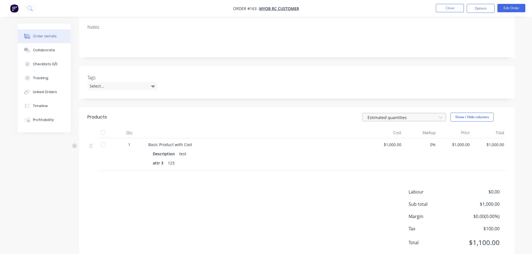
click at [402, 118] on div at bounding box center [400, 117] width 67 height 7
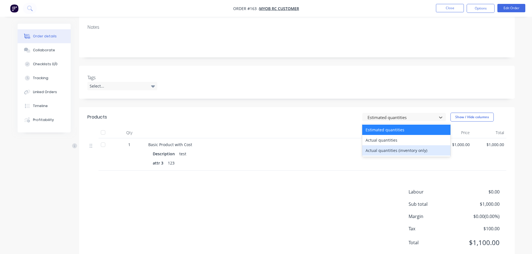
click at [387, 149] on div "Actual quantities (inventory only)" at bounding box center [406, 150] width 88 height 10
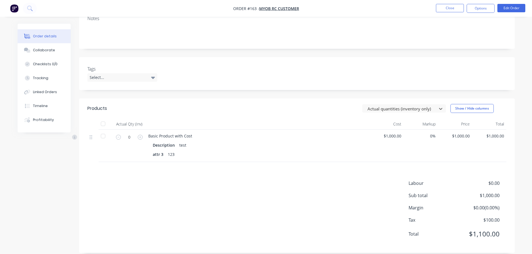
scroll to position [100, 0]
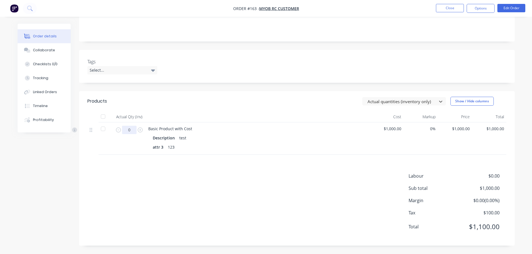
click at [130, 129] on input "0" at bounding box center [129, 130] width 15 height 8
type input "10"
click at [230, 177] on div "Labour $0.00 Sub total $1,000.00 Margin $0.00 ( 0.00 %) Tax $100.00 Total $1,10…" at bounding box center [296, 205] width 419 height 65
click at [452, 8] on button "Close" at bounding box center [450, 8] width 28 height 8
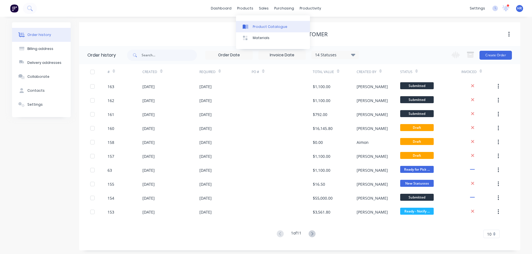
click at [269, 25] on div "Product Catalogue" at bounding box center [270, 26] width 35 height 5
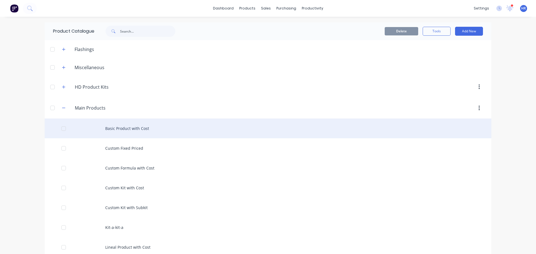
click at [144, 124] on div "Basic Product with Cost" at bounding box center [268, 129] width 447 height 20
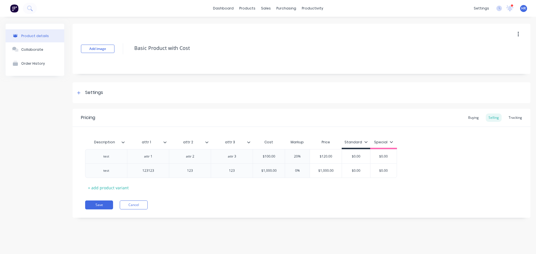
type textarea "x"
click at [519, 119] on div "Tracking" at bounding box center [515, 118] width 19 height 8
